Goal: Task Accomplishment & Management: Use online tool/utility

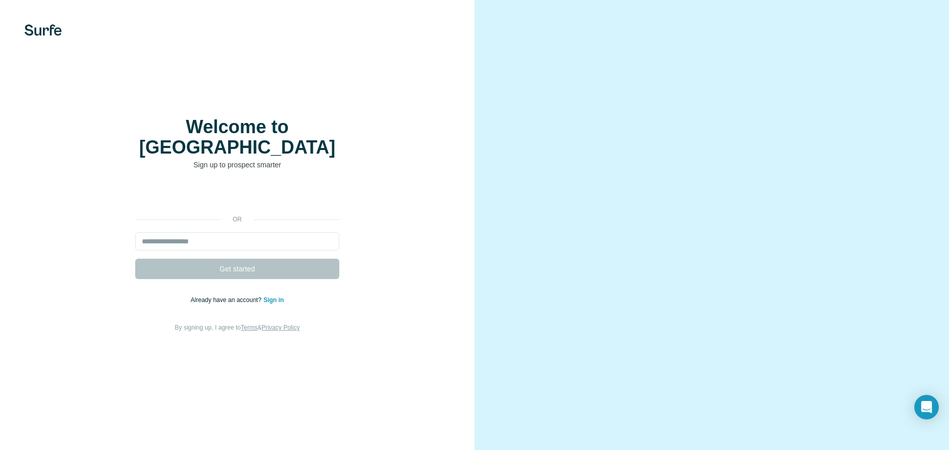
click at [269, 221] on div "or Get started Already have an account? Sign in By signing up, I agree to Terms…" at bounding box center [237, 259] width 434 height 147
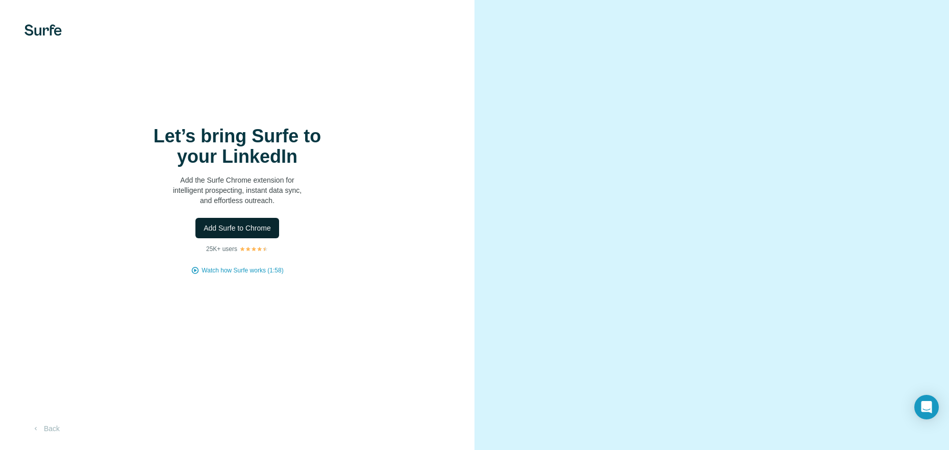
click at [248, 233] on span "Add Surfe to Chrome" at bounding box center [237, 228] width 67 height 10
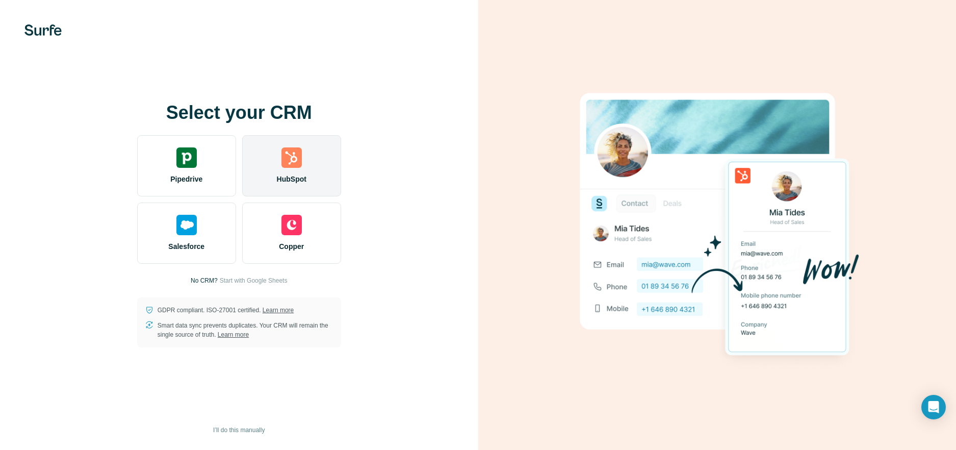
click at [294, 171] on div "HubSpot" at bounding box center [291, 165] width 99 height 61
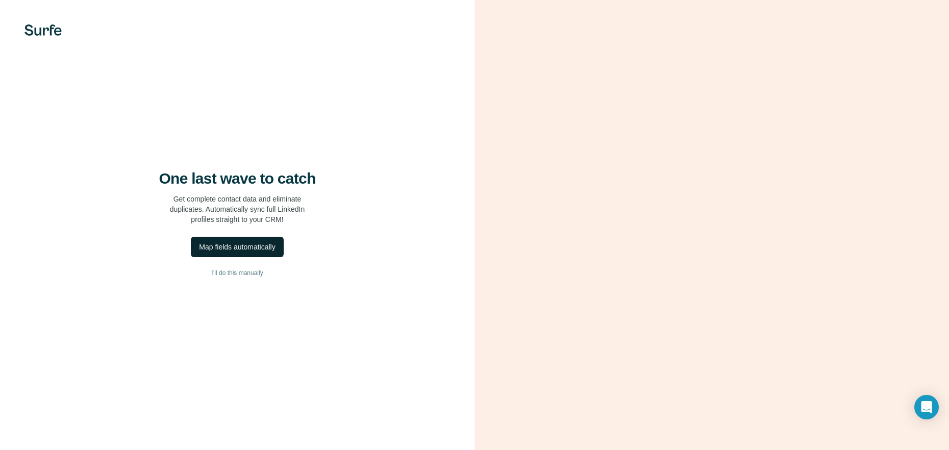
click at [258, 249] on div "Map fields automatically" at bounding box center [237, 247] width 76 height 10
